Goal: Communication & Community: Ask a question

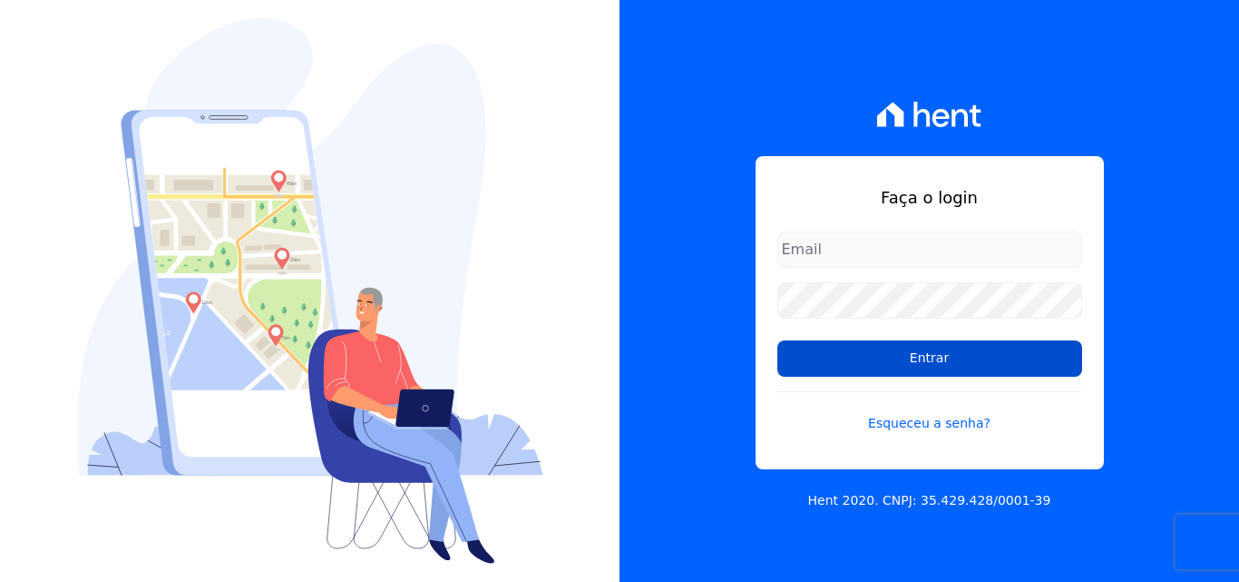
type input "[EMAIL_ADDRESS][DOMAIN_NAME]"
click at [1003, 373] on input "Entrar" at bounding box center [930, 358] width 305 height 36
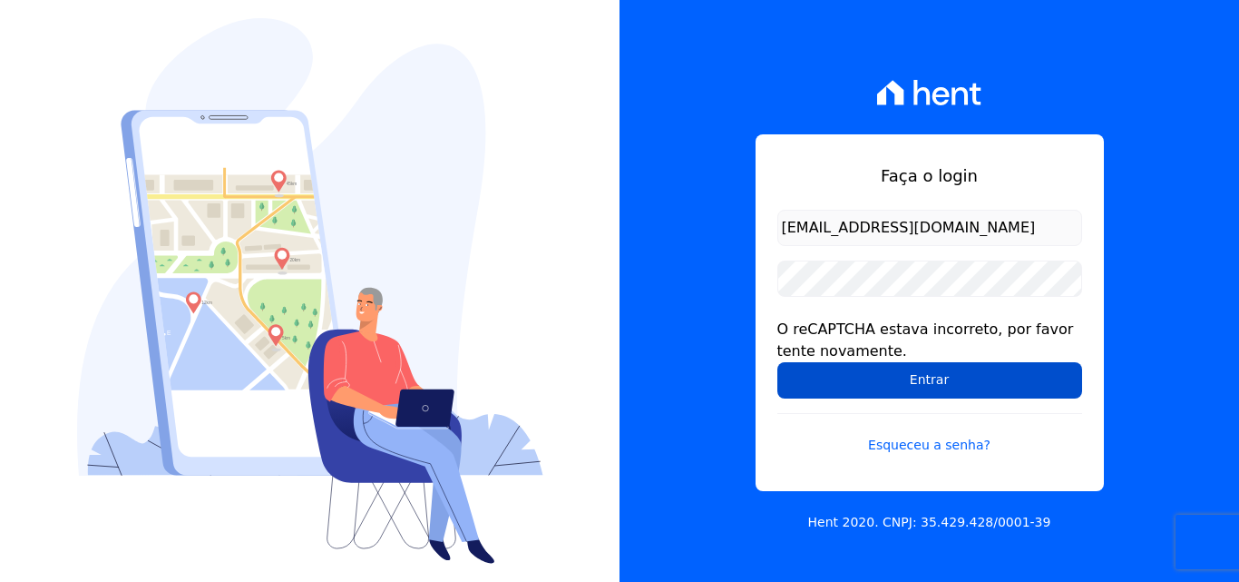
click at [958, 383] on input "Entrar" at bounding box center [930, 380] width 305 height 36
click at [906, 376] on input "Entrar" at bounding box center [930, 380] width 305 height 36
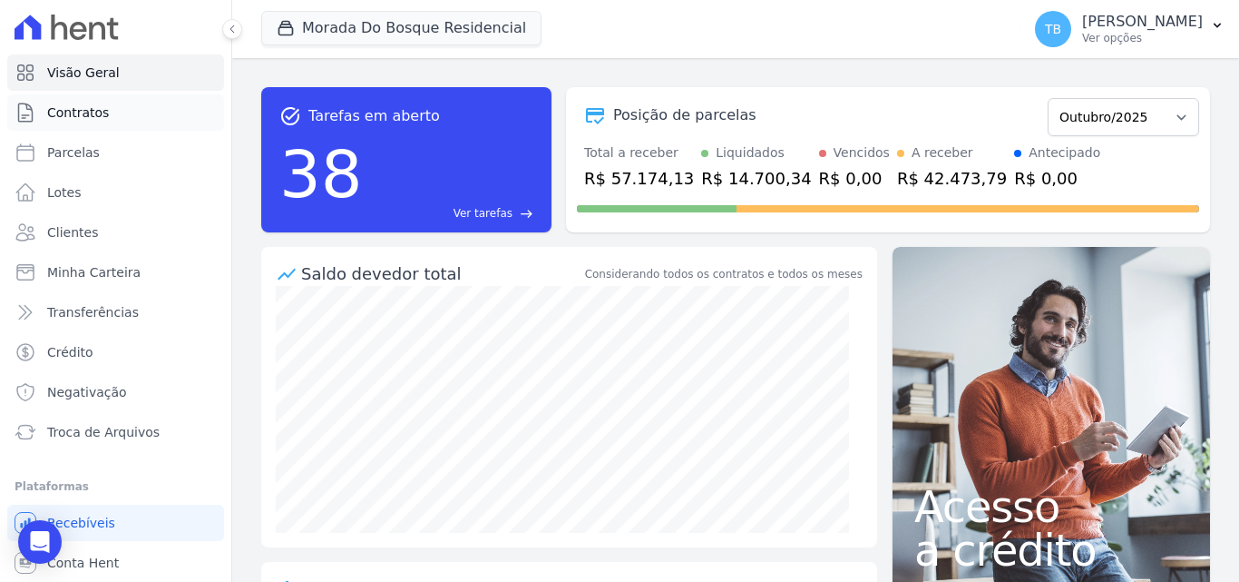
click at [90, 106] on span "Contratos" at bounding box center [78, 112] width 62 height 18
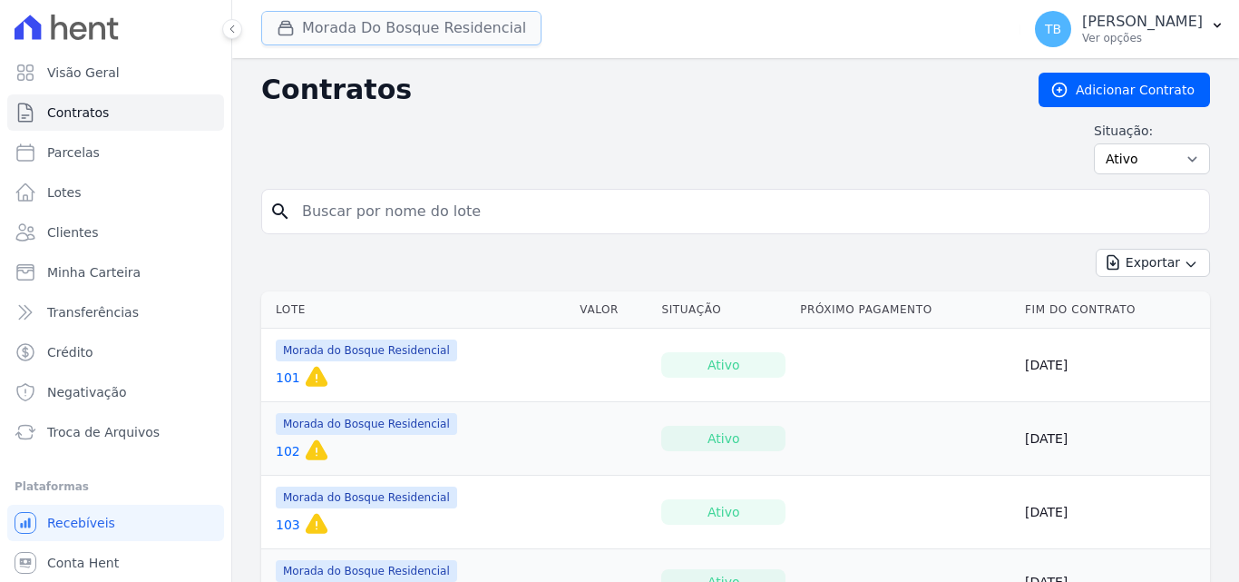
click at [399, 36] on button "Morada Do Bosque Residencial" at bounding box center [401, 28] width 280 height 34
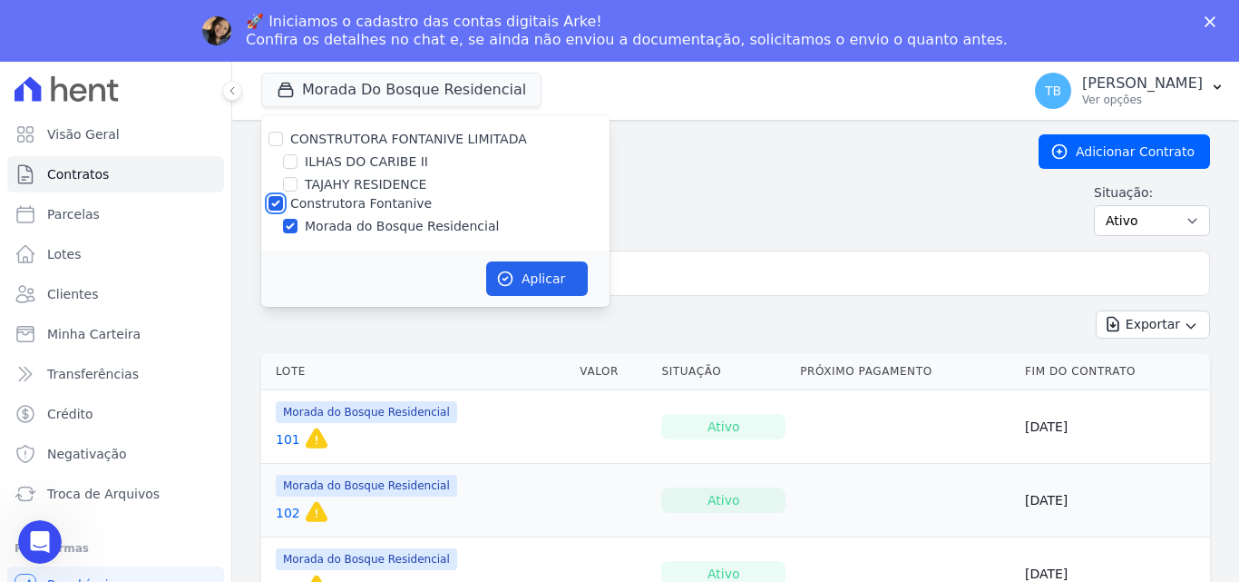
click at [279, 199] on input "Construtora Fontanive" at bounding box center [276, 203] width 15 height 15
checkbox input "false"
click at [293, 161] on input "ILHAS DO CARIBE II" at bounding box center [290, 161] width 15 height 15
checkbox input "true"
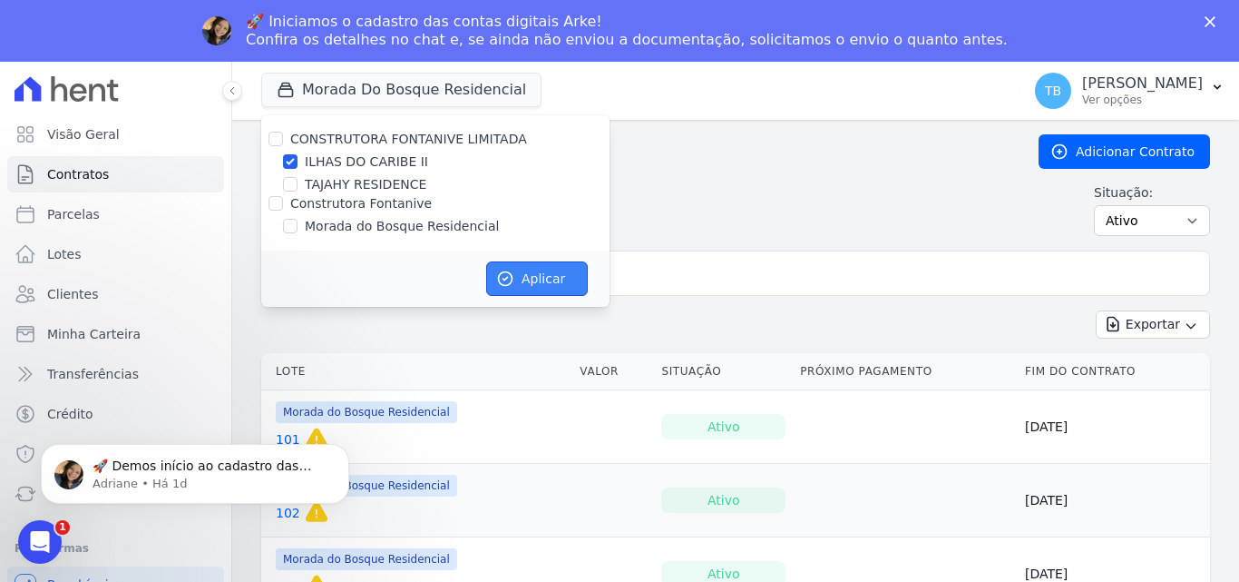
click at [553, 283] on button "Aplicar" at bounding box center [537, 278] width 102 height 34
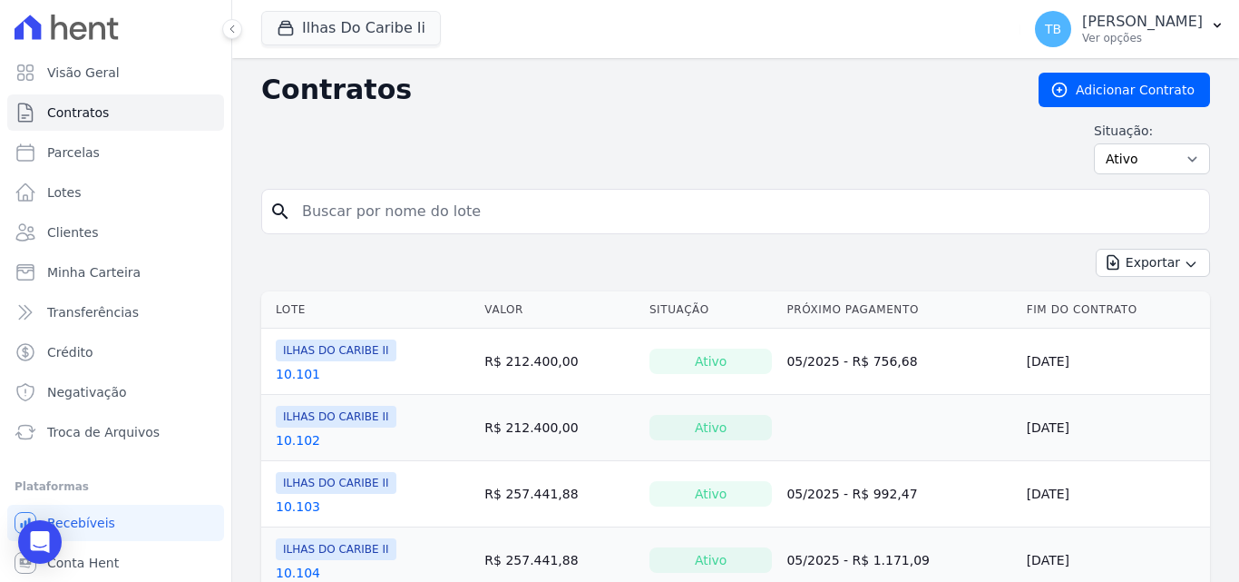
click at [369, 219] on input "search" at bounding box center [746, 211] width 911 height 36
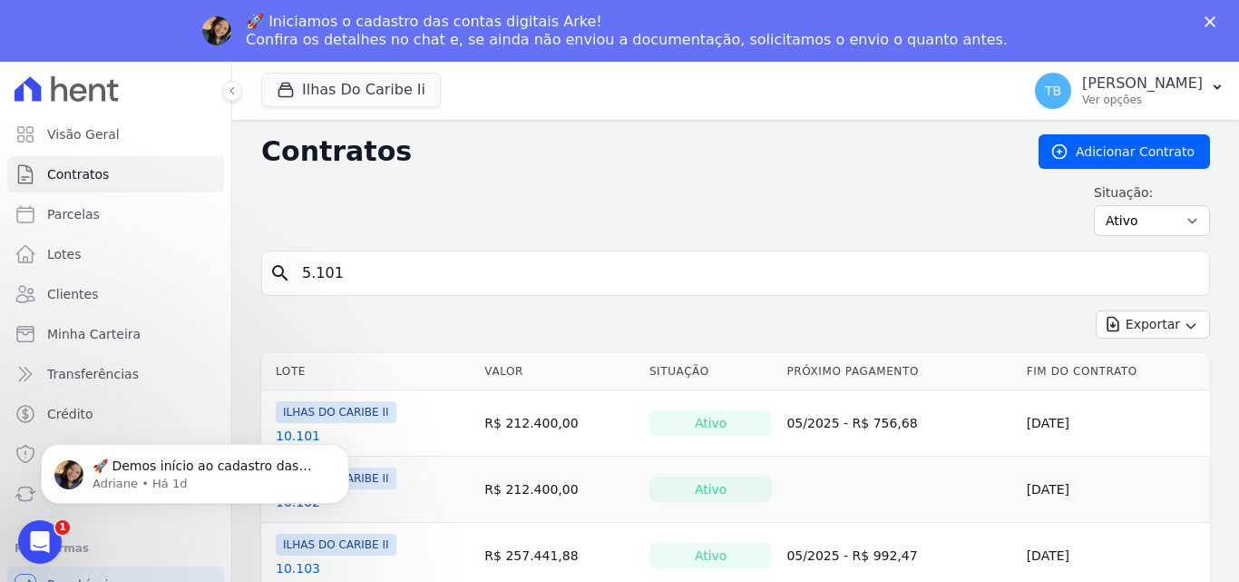
type input "5.101"
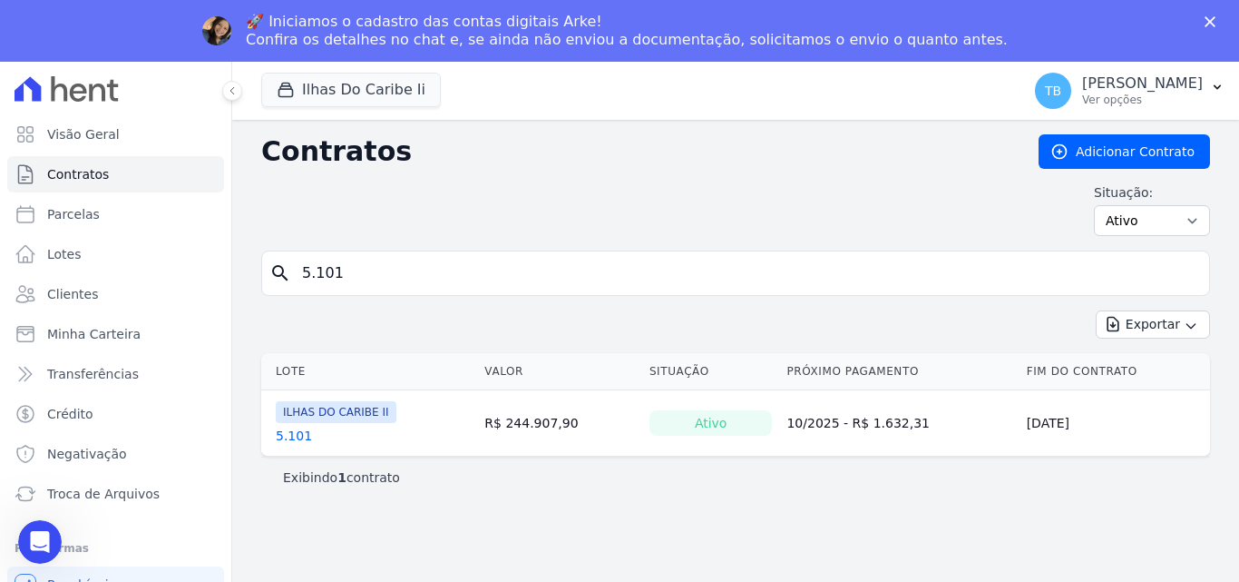
click at [285, 434] on link "5.101" at bounding box center [294, 435] width 36 height 18
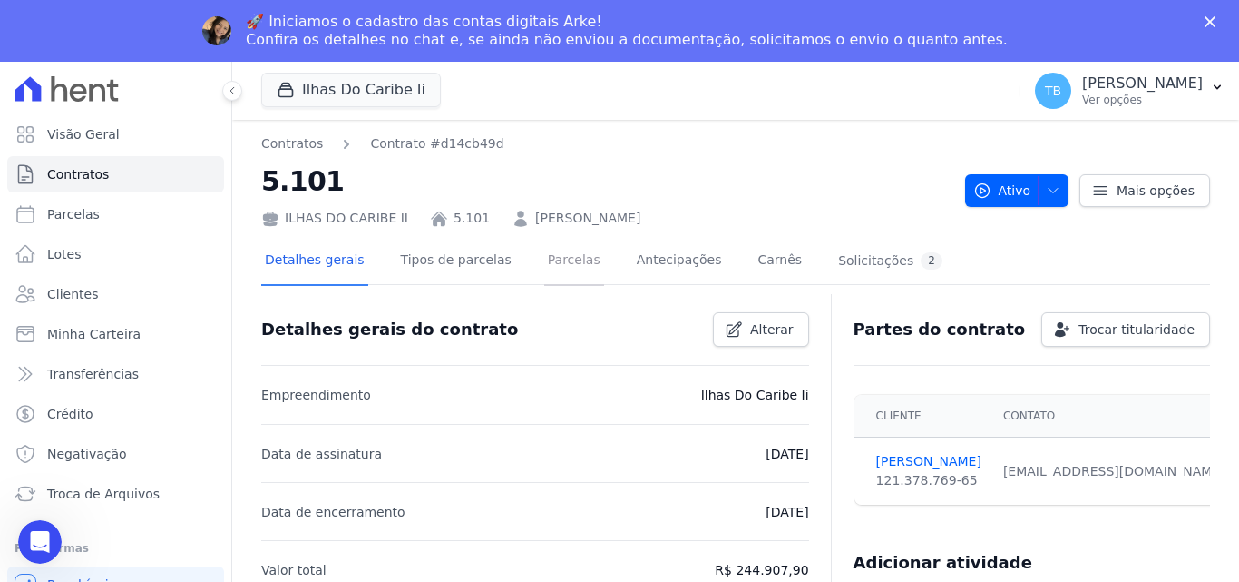
click at [551, 260] on link "Parcelas" at bounding box center [574, 262] width 60 height 48
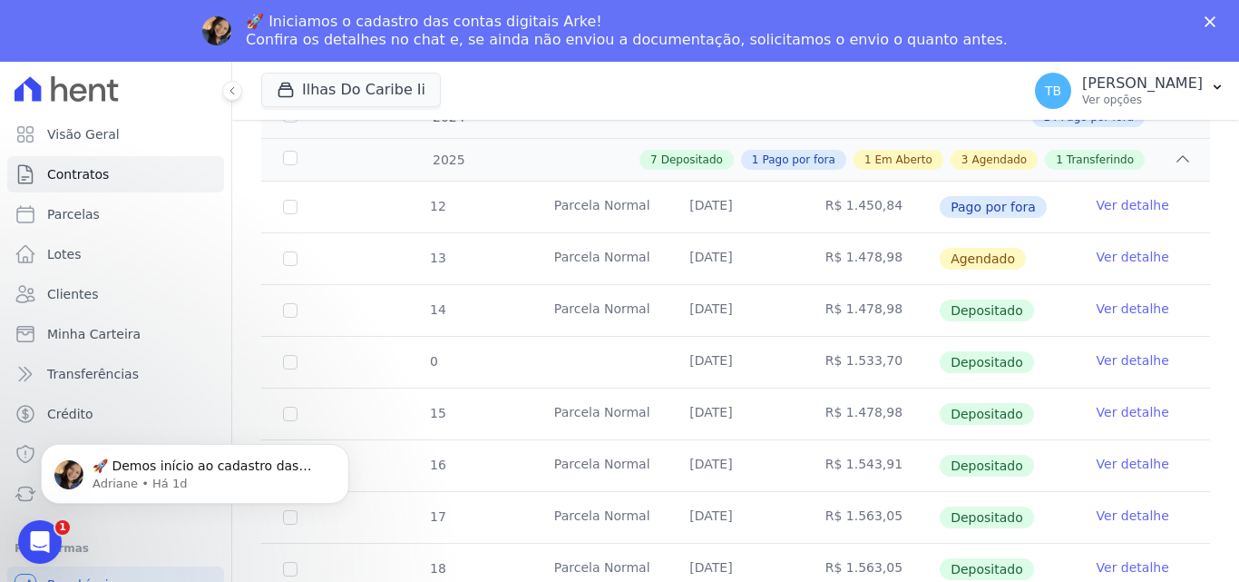
click at [1113, 248] on link "Ver detalhe" at bounding box center [1133, 257] width 73 height 18
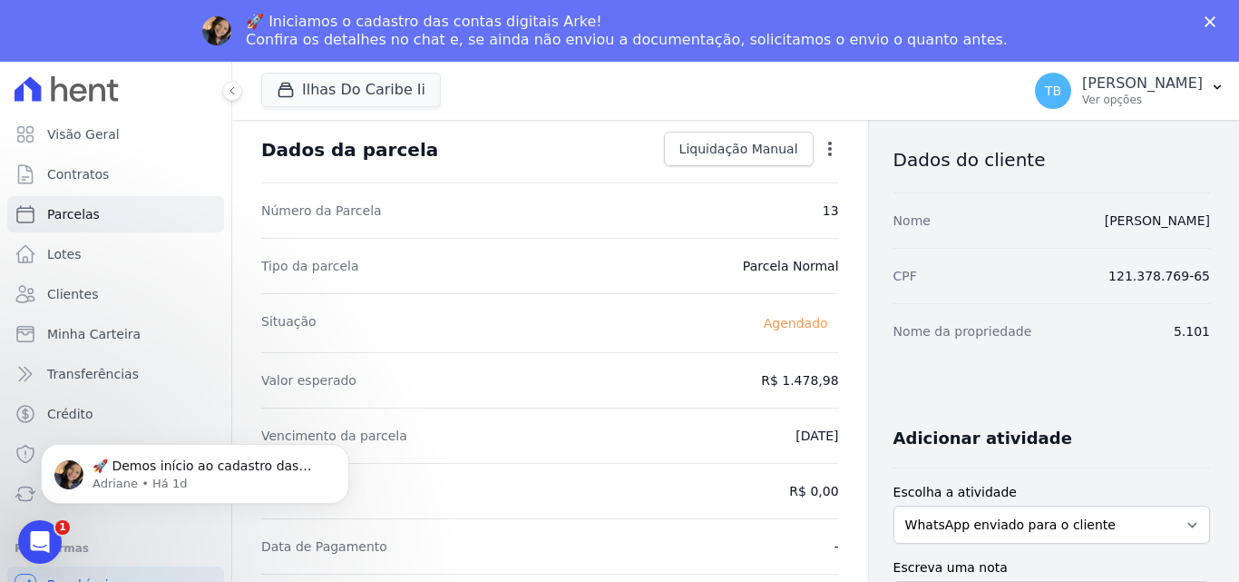
scroll to position [181, 0]
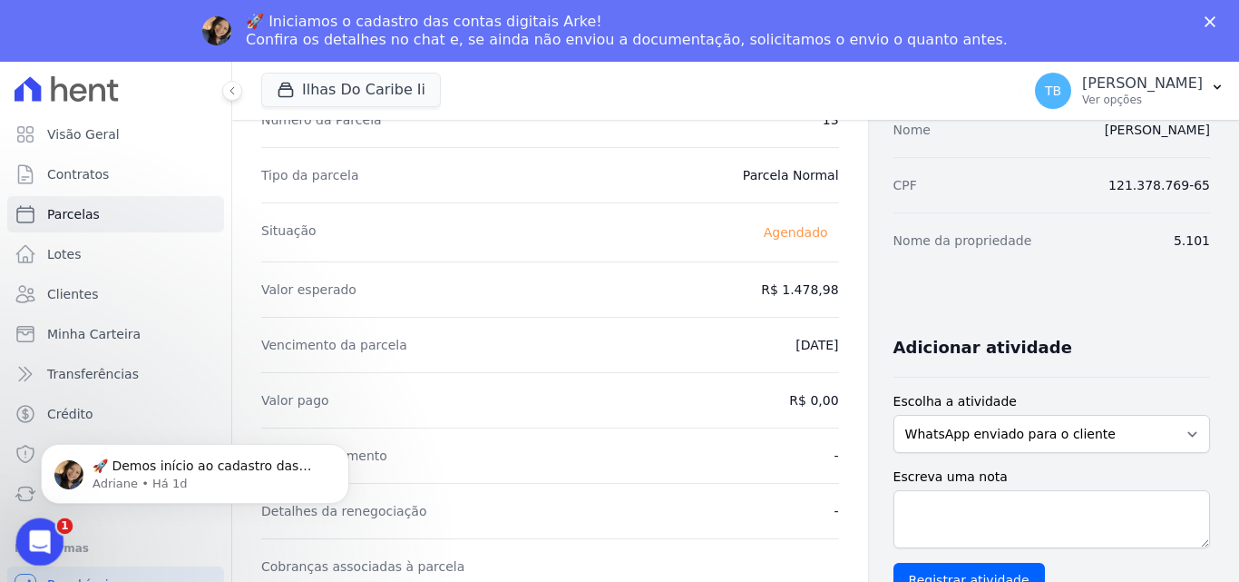
click at [18, 537] on div "Abertura do Messenger da Intercom" at bounding box center [37, 539] width 60 height 60
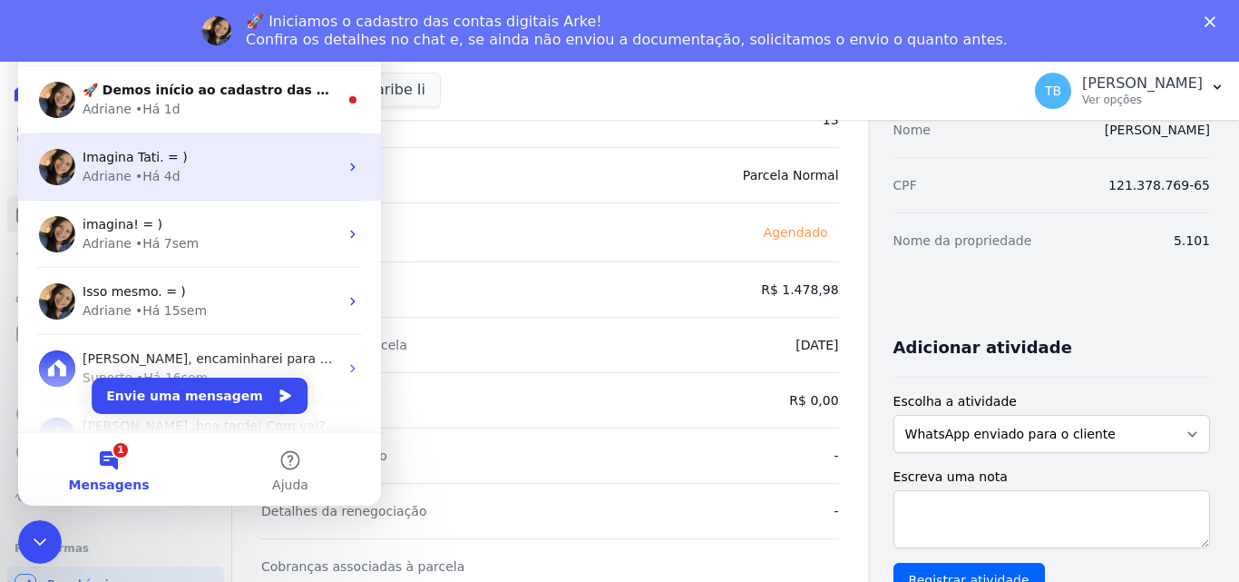
scroll to position [0, 0]
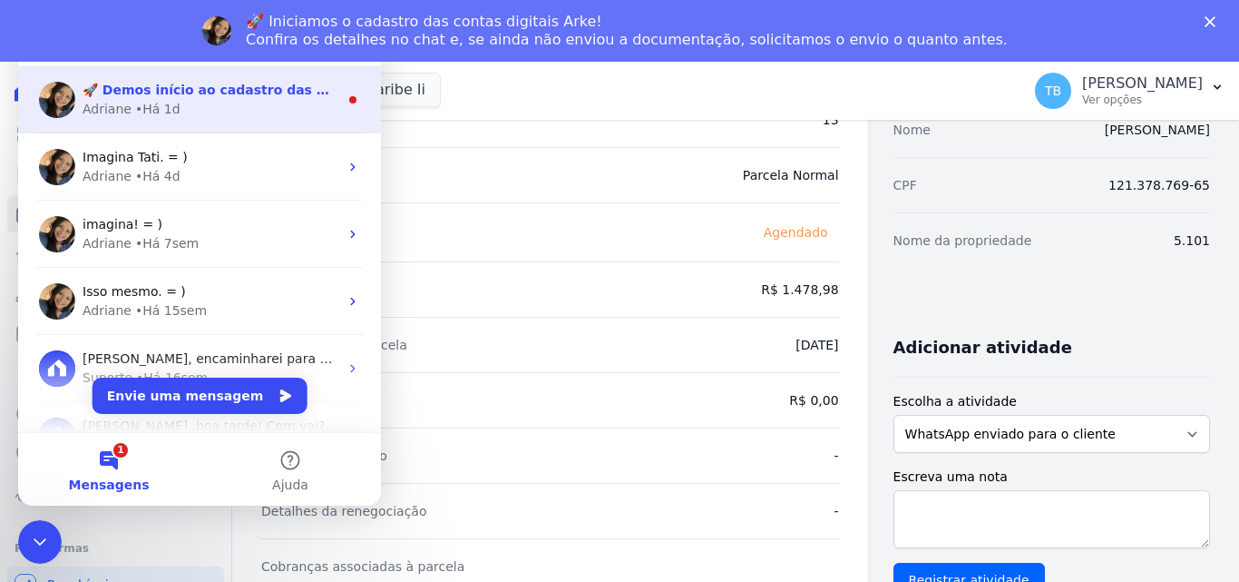
click at [193, 103] on div "Adriane • Há 1d" at bounding box center [211, 109] width 256 height 19
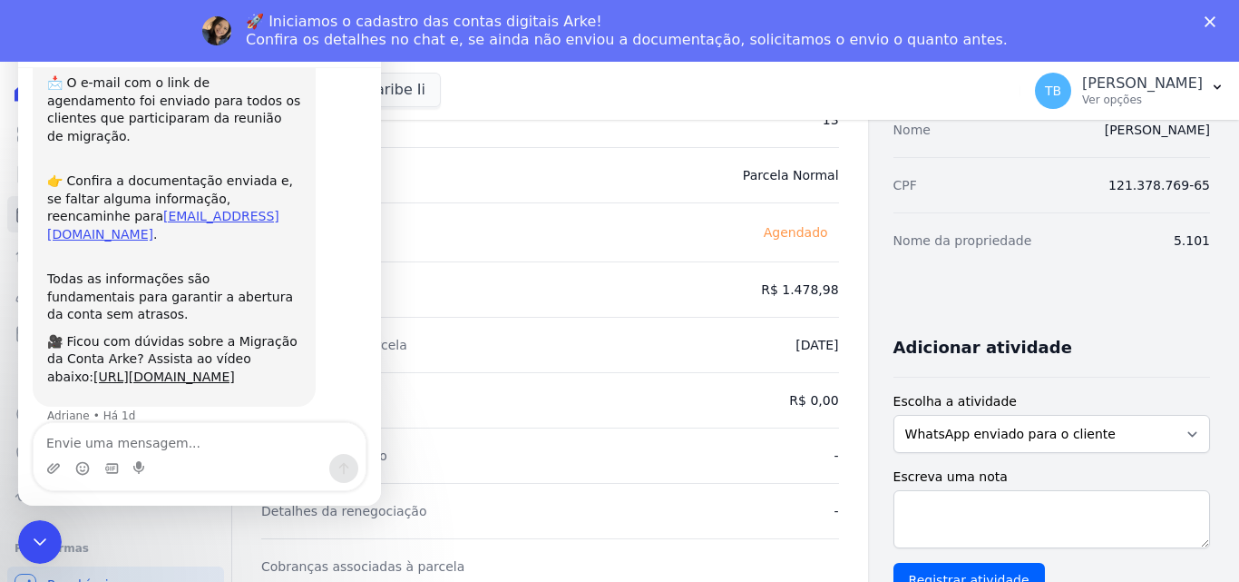
scroll to position [190, 0]
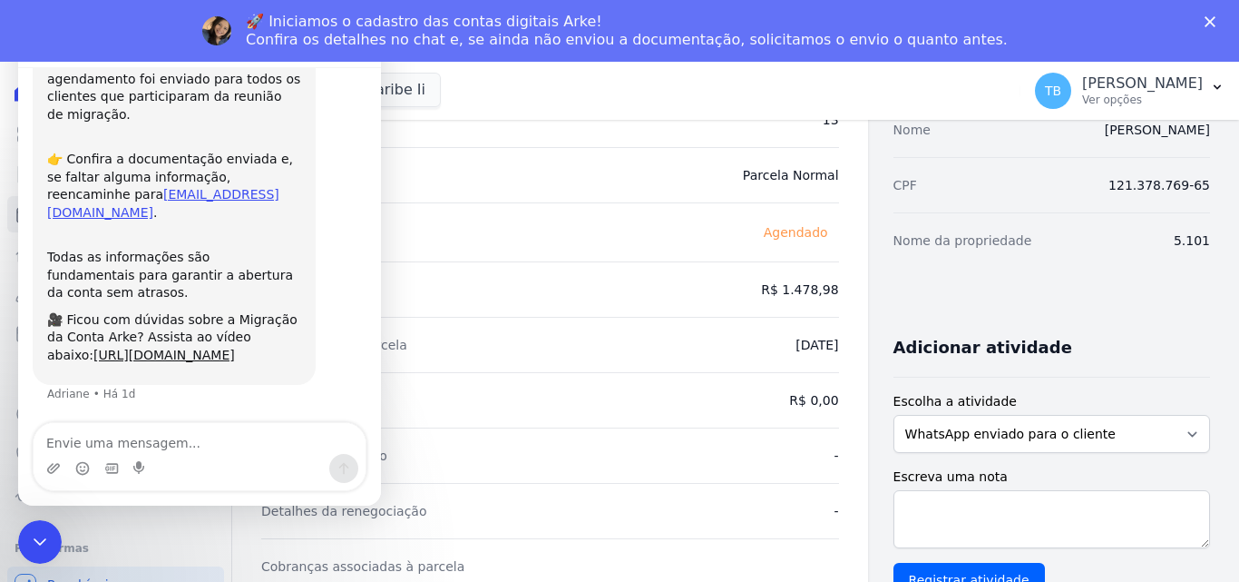
click at [116, 431] on textarea "Envie uma mensagem..." at bounding box center [200, 438] width 332 height 31
drag, startPoint x: 150, startPoint y: 440, endPoint x: 159, endPoint y: 436, distance: 9.8
click at [152, 440] on textarea "Envie uma mensagem..." at bounding box center [200, 438] width 332 height 31
type textarea "V"
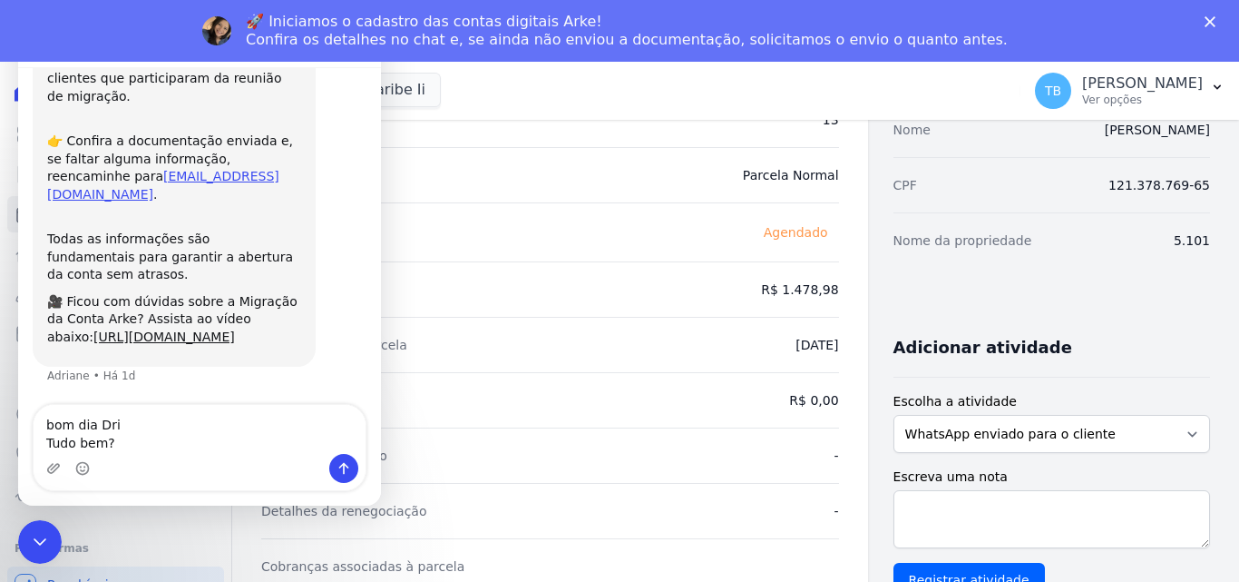
scroll to position [226, 0]
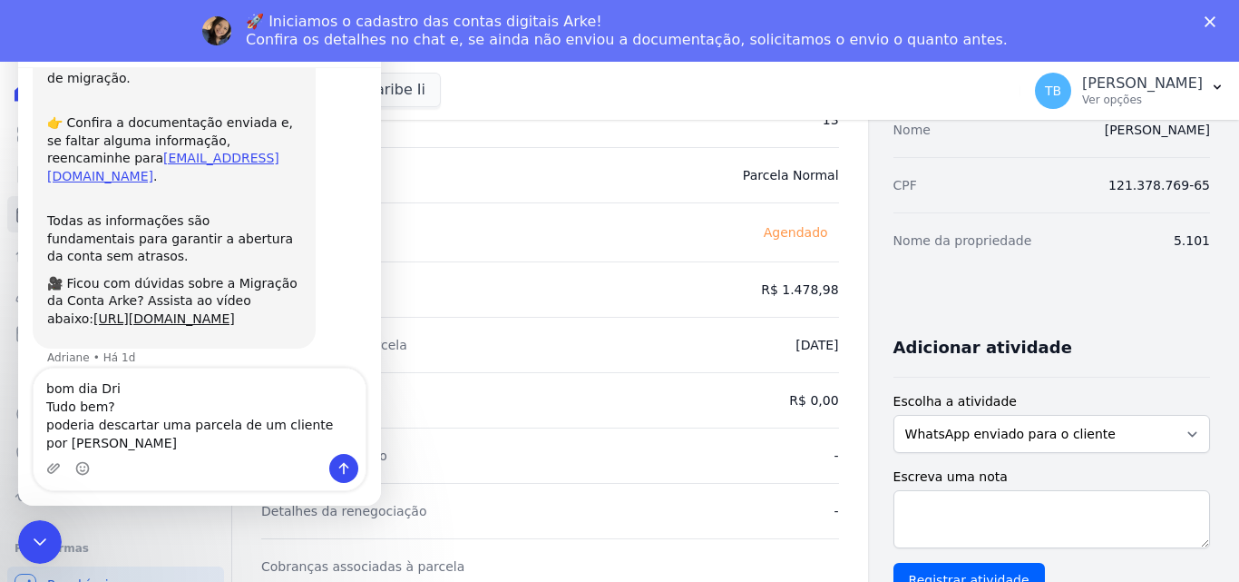
type textarea "bom dia Dri Tudo bem? poderia descartar uma parcela de um cliente por favor"
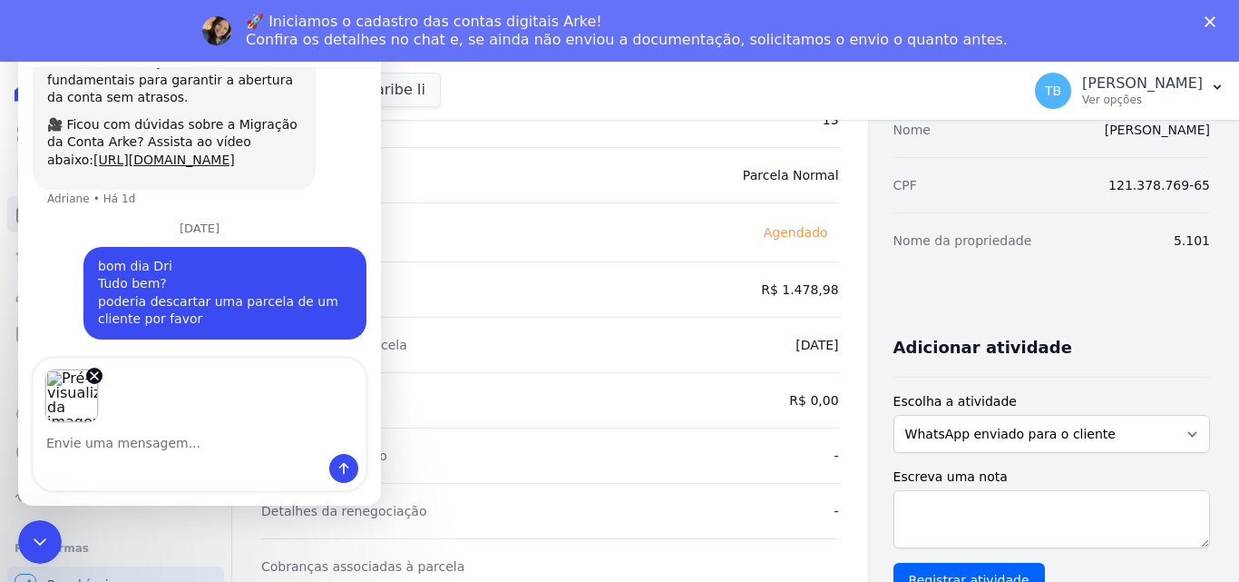
scroll to position [386, 0]
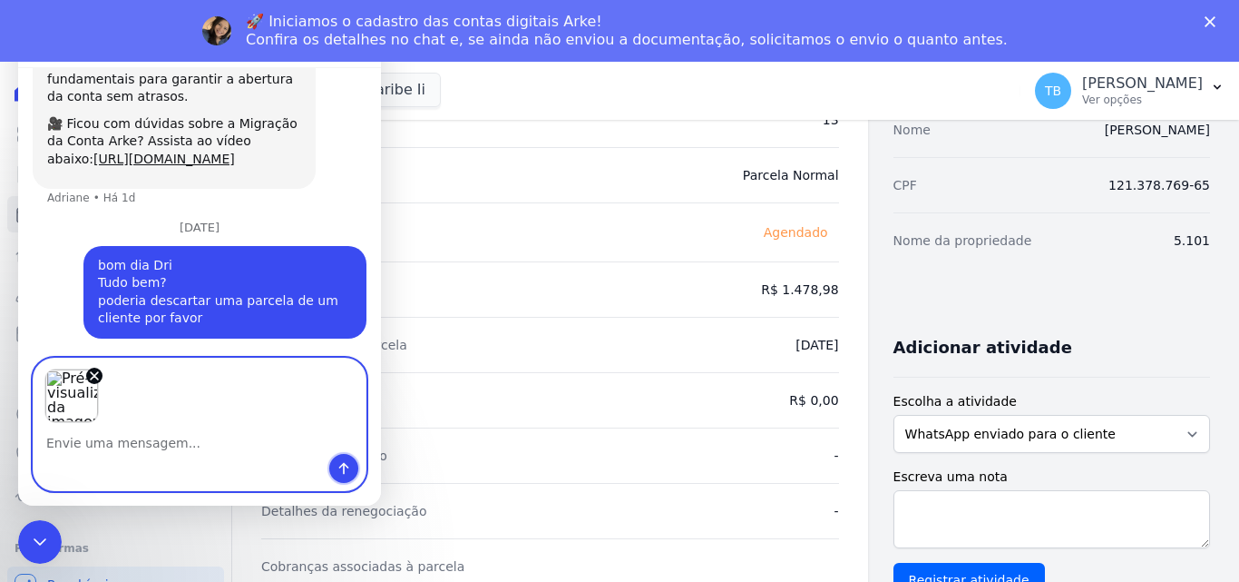
click at [349, 464] on icon "Enviar uma mensagem" at bounding box center [344, 468] width 15 height 15
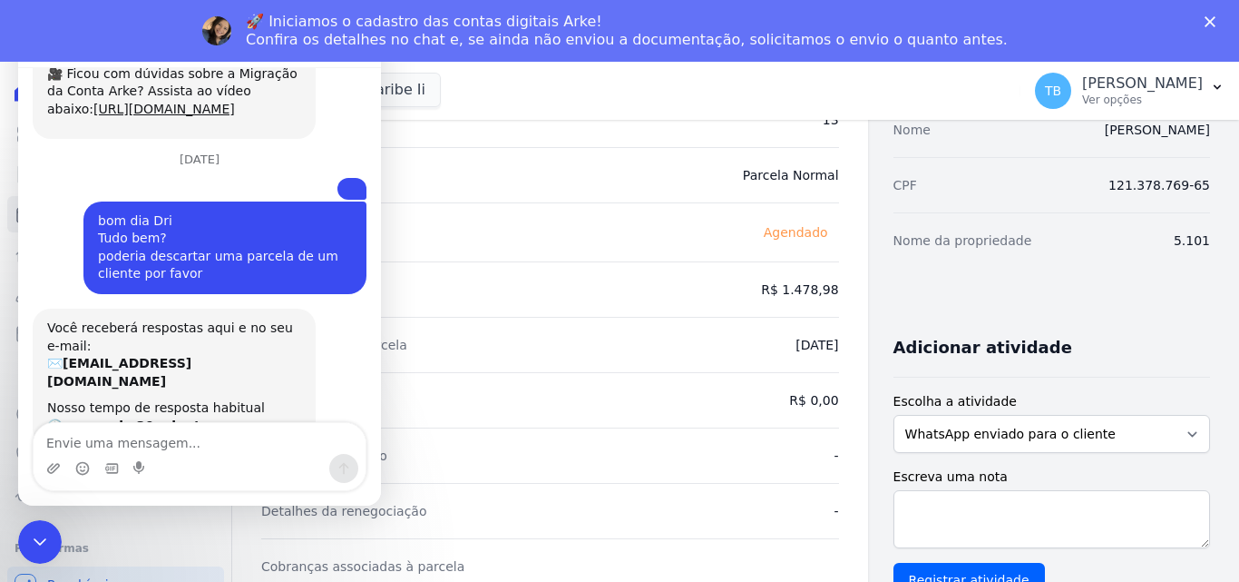
scroll to position [621, 0]
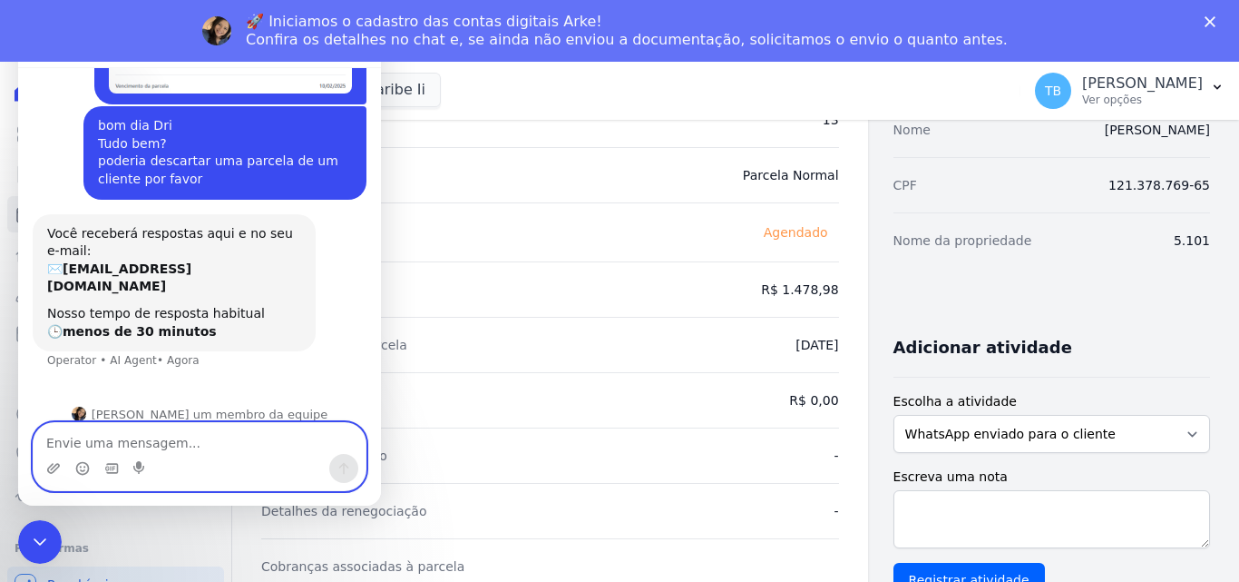
drag, startPoint x: 176, startPoint y: 442, endPoint x: 186, endPoint y: 436, distance: 11.4
click at [185, 437] on textarea "Envie uma mensagem..." at bounding box center [200, 438] width 332 height 31
paste textarea "NICOLAS DA COSTA NEVES"
type textarea "NICOLAS DA COSTA NEVES - 5.101 - Ilhas do Caribe"
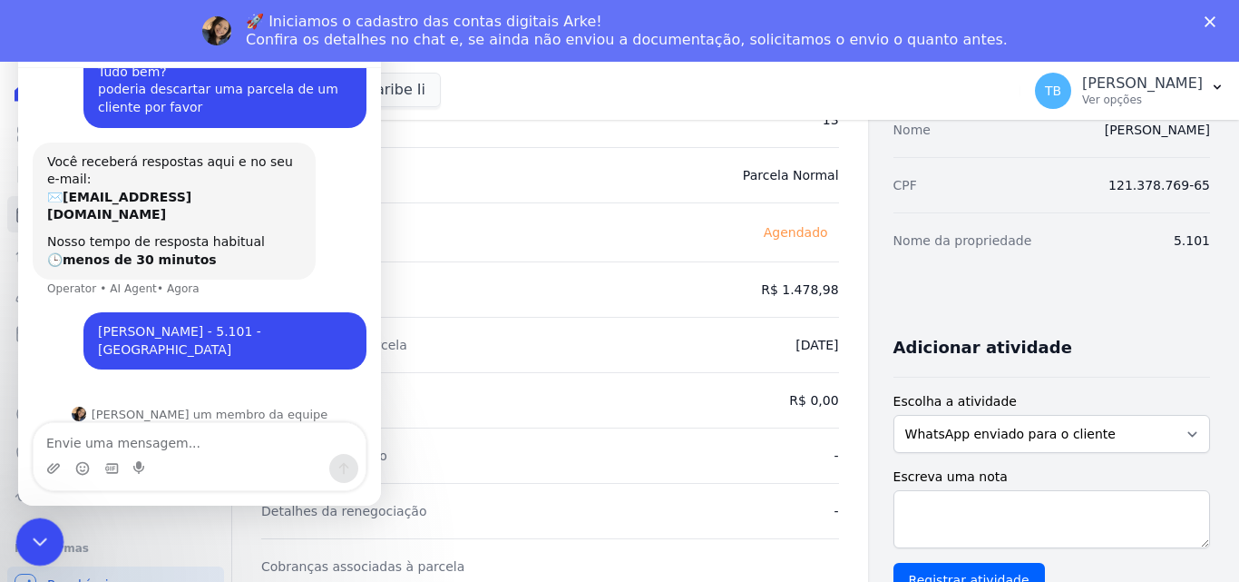
click at [43, 524] on div "Encerramento do Messenger da Intercom" at bounding box center [37, 539] width 44 height 44
